Goal: Task Accomplishment & Management: Manage account settings

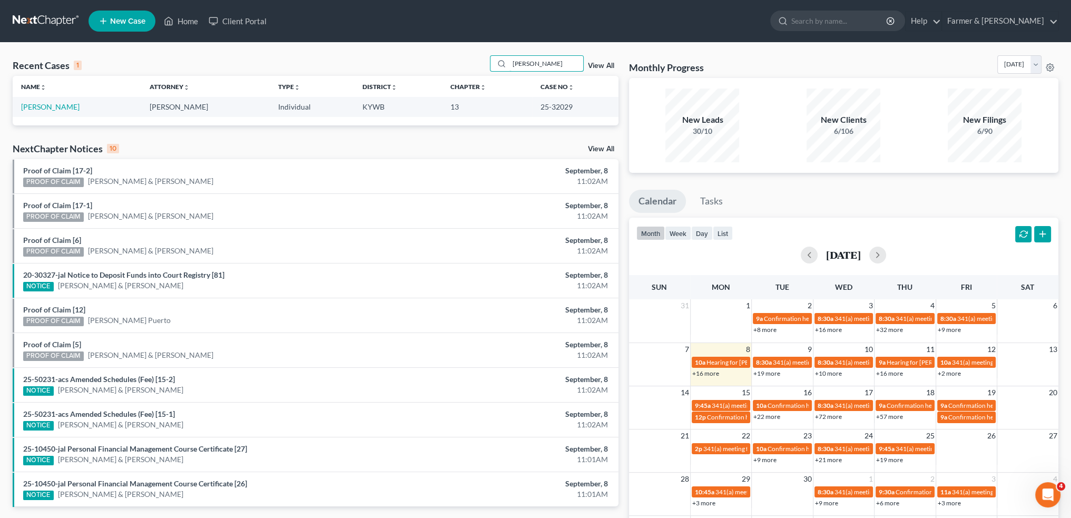
drag, startPoint x: 563, startPoint y: 62, endPoint x: 400, endPoint y: 53, distance: 163.5
click at [401, 53] on div "Recent Cases 1 [PERSON_NAME] View All Name unfold_more expand_more expand_less …" at bounding box center [535, 316] width 1071 height 547
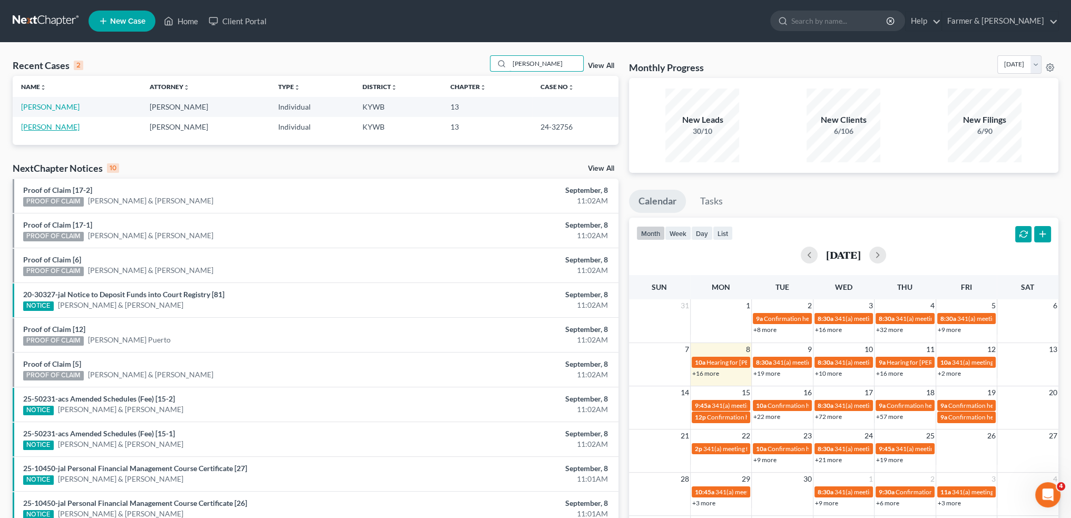
type input "[PERSON_NAME]"
drag, startPoint x: 492, startPoint y: 52, endPoint x: 407, endPoint y: 68, distance: 87.4
click at [492, 52] on div "Recent Cases 2 [PERSON_NAME] View All Name unfold_more expand_more expand_less …" at bounding box center [535, 316] width 1071 height 547
click at [32, 125] on link "[PERSON_NAME]" at bounding box center [50, 126] width 58 height 9
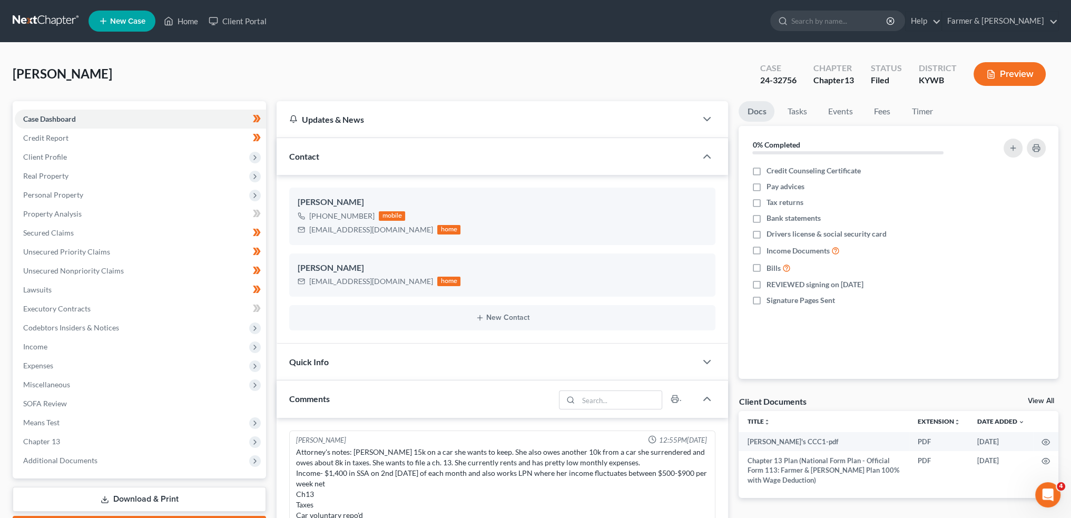
scroll to position [215, 0]
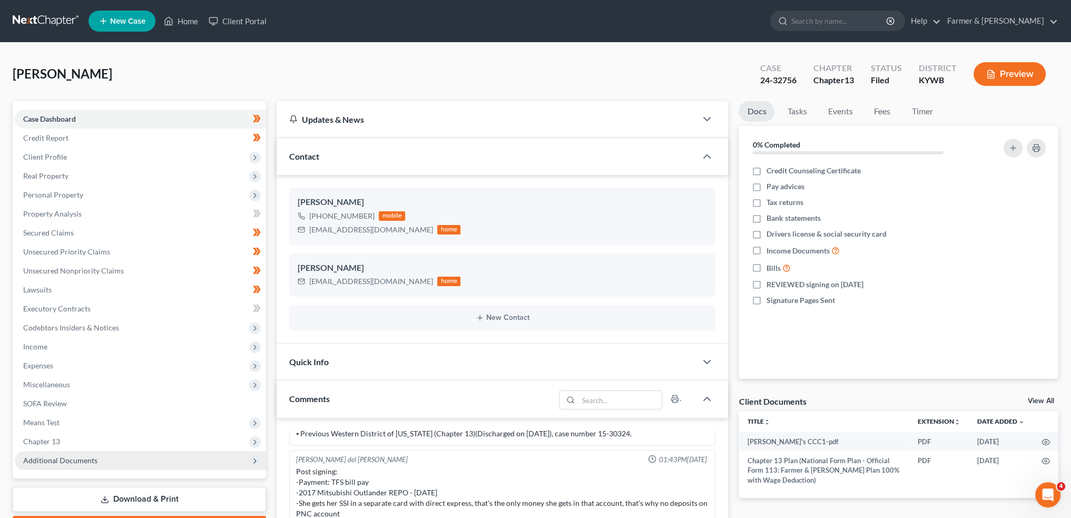
click at [95, 457] on span "Additional Documents" at bounding box center [140, 460] width 251 height 19
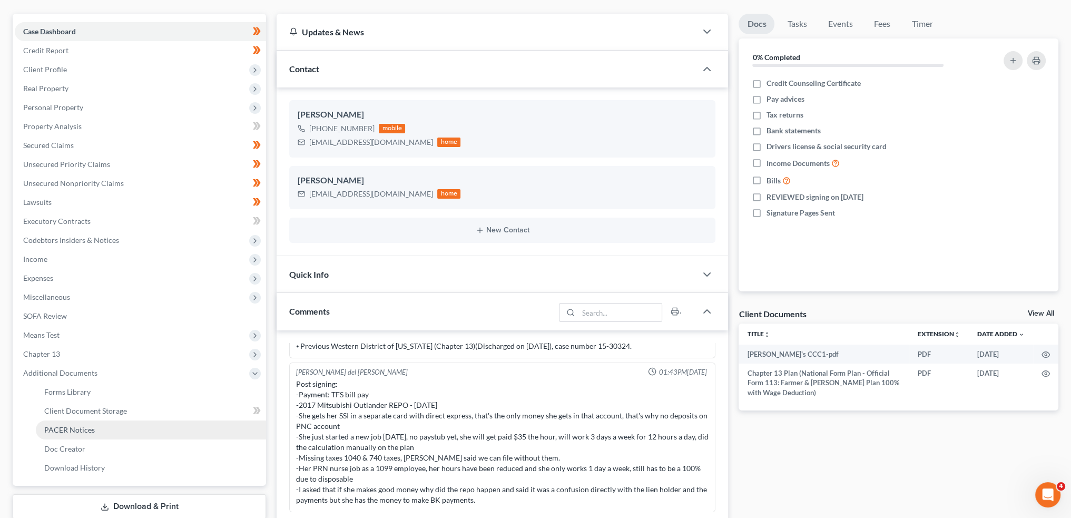
click at [88, 425] on span "PACER Notices" at bounding box center [69, 429] width 51 height 9
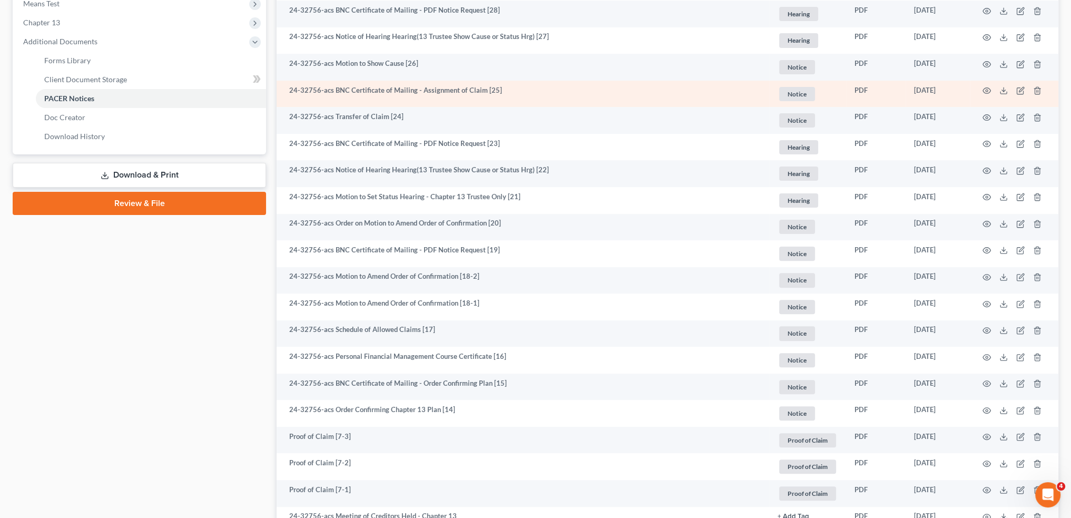
scroll to position [439, 0]
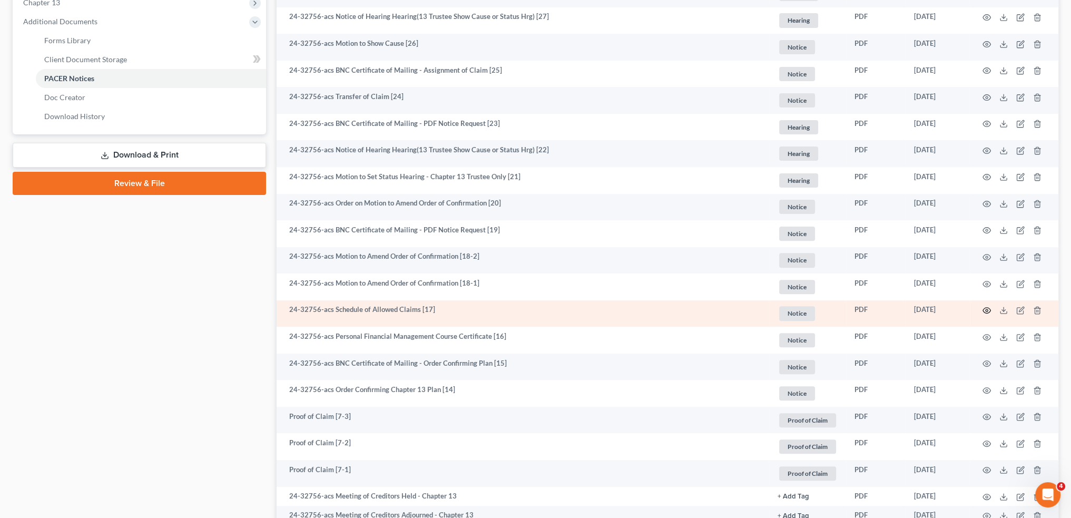
click at [987, 309] on circle "button" at bounding box center [986, 310] width 2 height 2
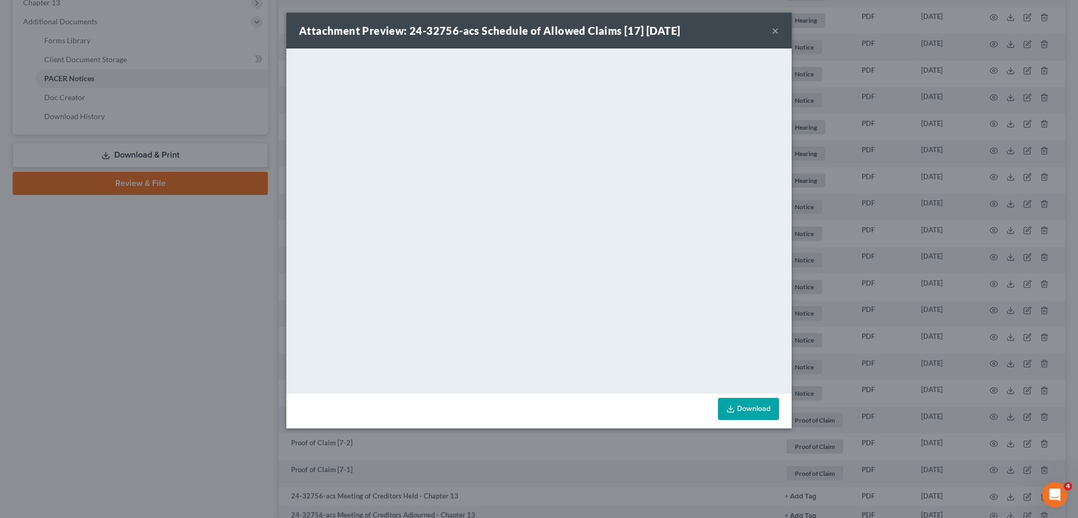
click at [772, 29] on button "×" at bounding box center [775, 30] width 7 height 13
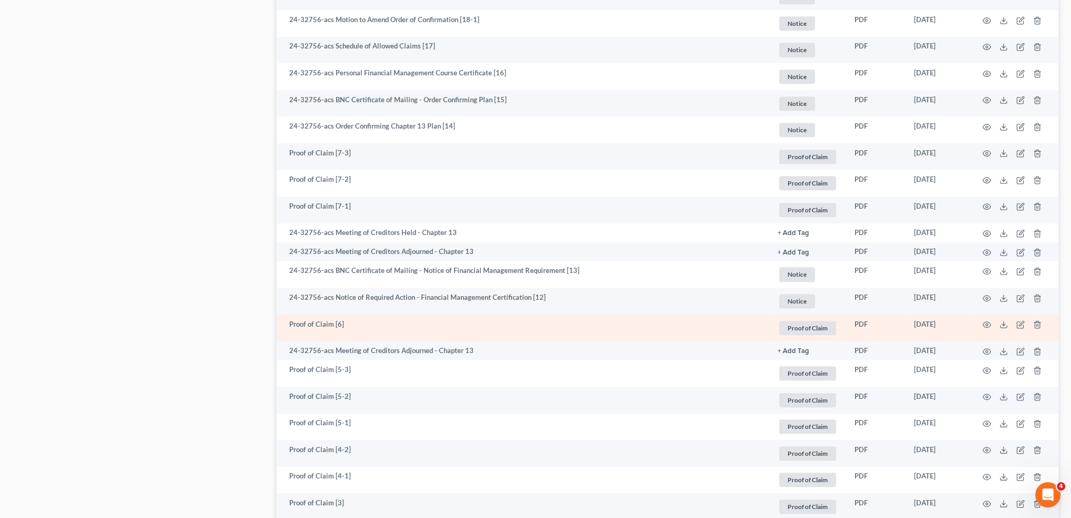
scroll to position [790, 0]
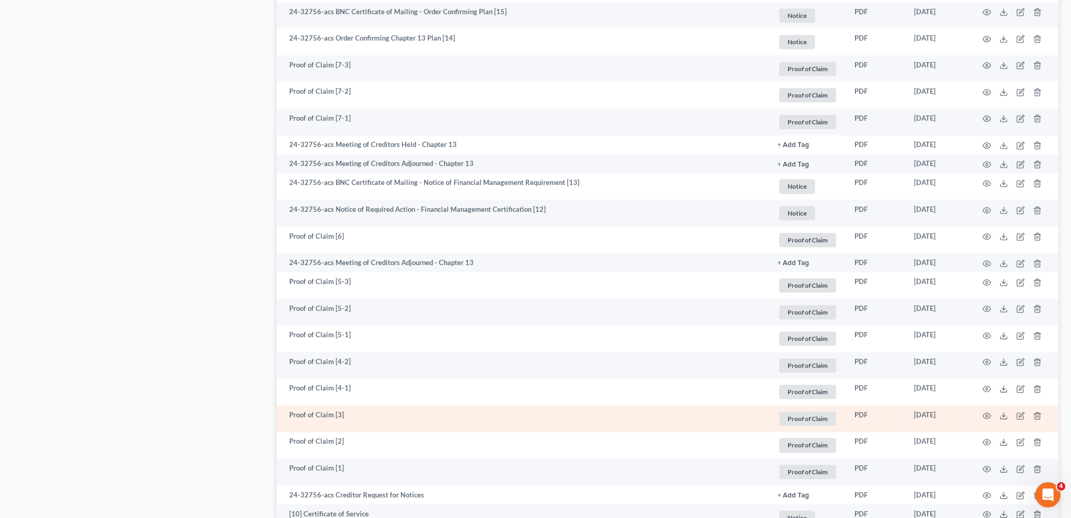
click at [997, 417] on td at bounding box center [1013, 418] width 88 height 27
click at [1004, 417] on icon at bounding box center [1003, 415] width 8 height 8
